Goal: Task Accomplishment & Management: Use online tool/utility

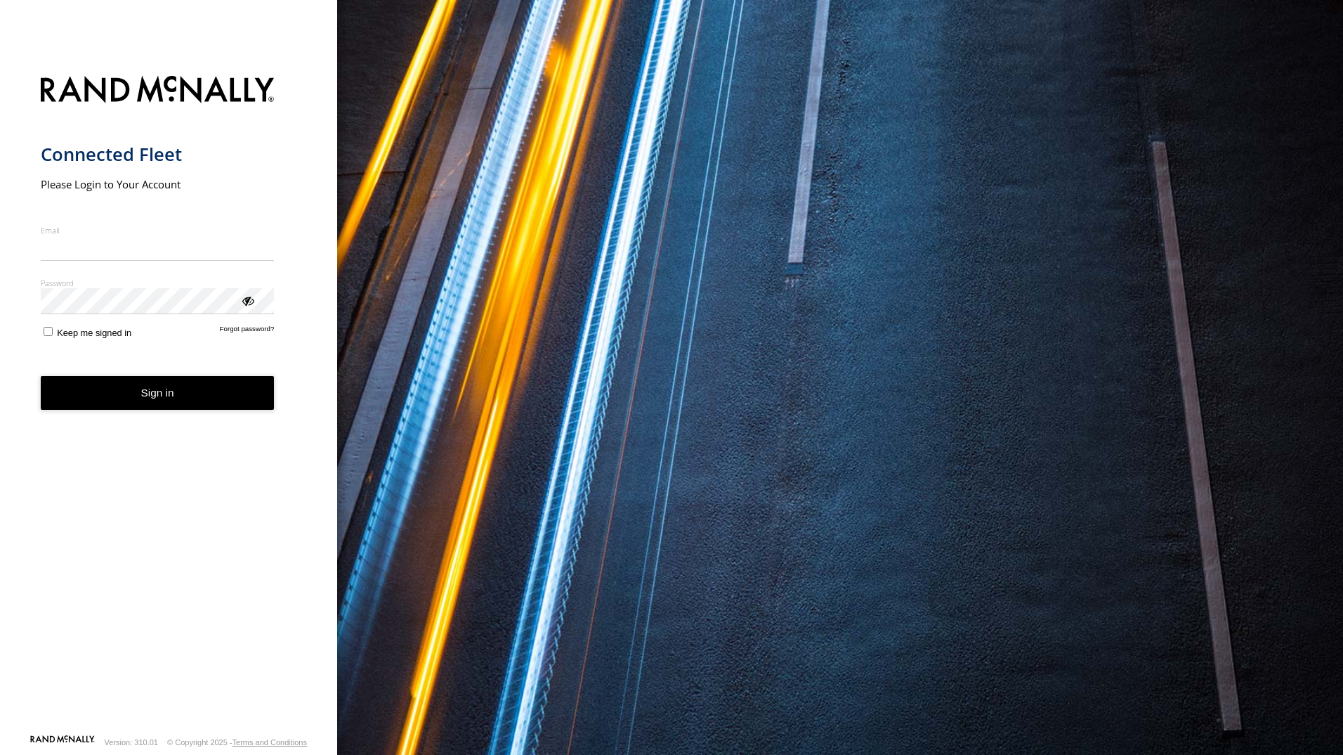
type input "**********"
click at [242, 419] on form "**********" at bounding box center [169, 400] width 256 height 666
click at [152, 394] on button "Sign in" at bounding box center [158, 393] width 234 height 34
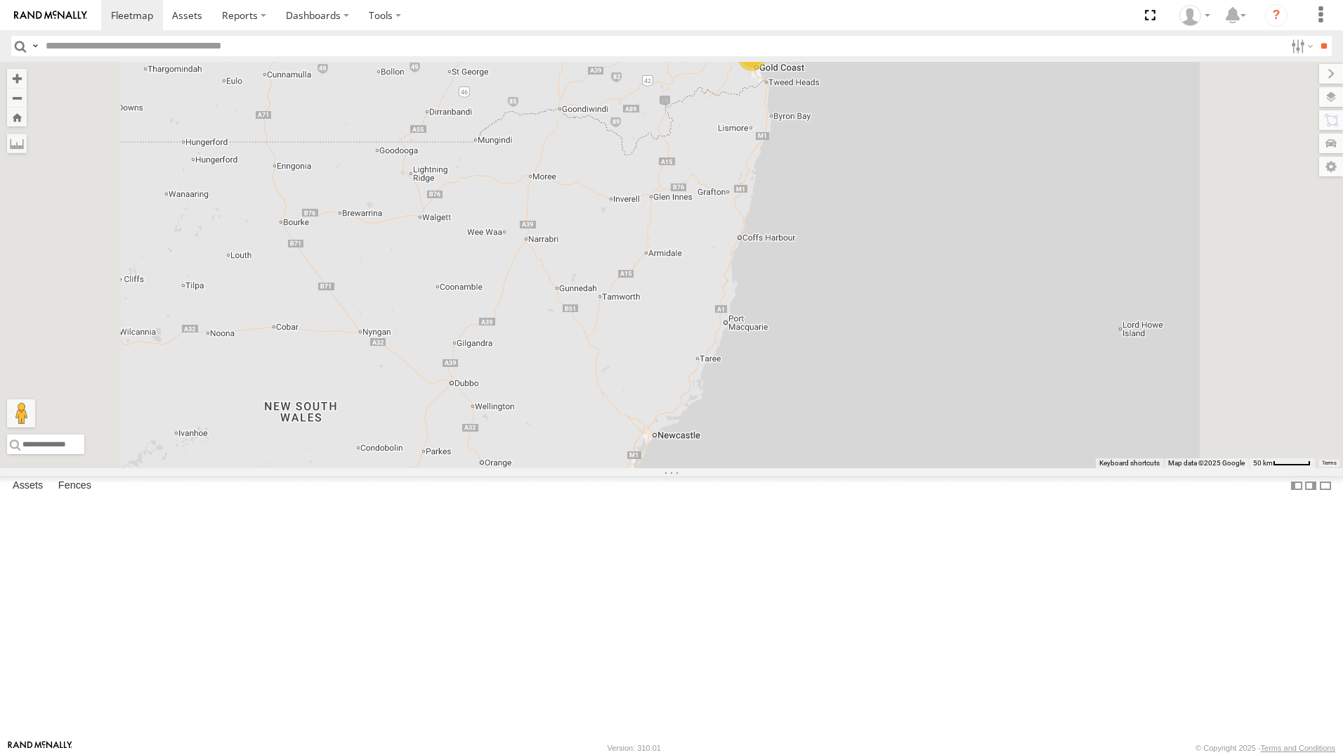
click at [0, 0] on div "All Assets" at bounding box center [0, 0] width 0 height 0
